Goal: Task Accomplishment & Management: Use online tool/utility

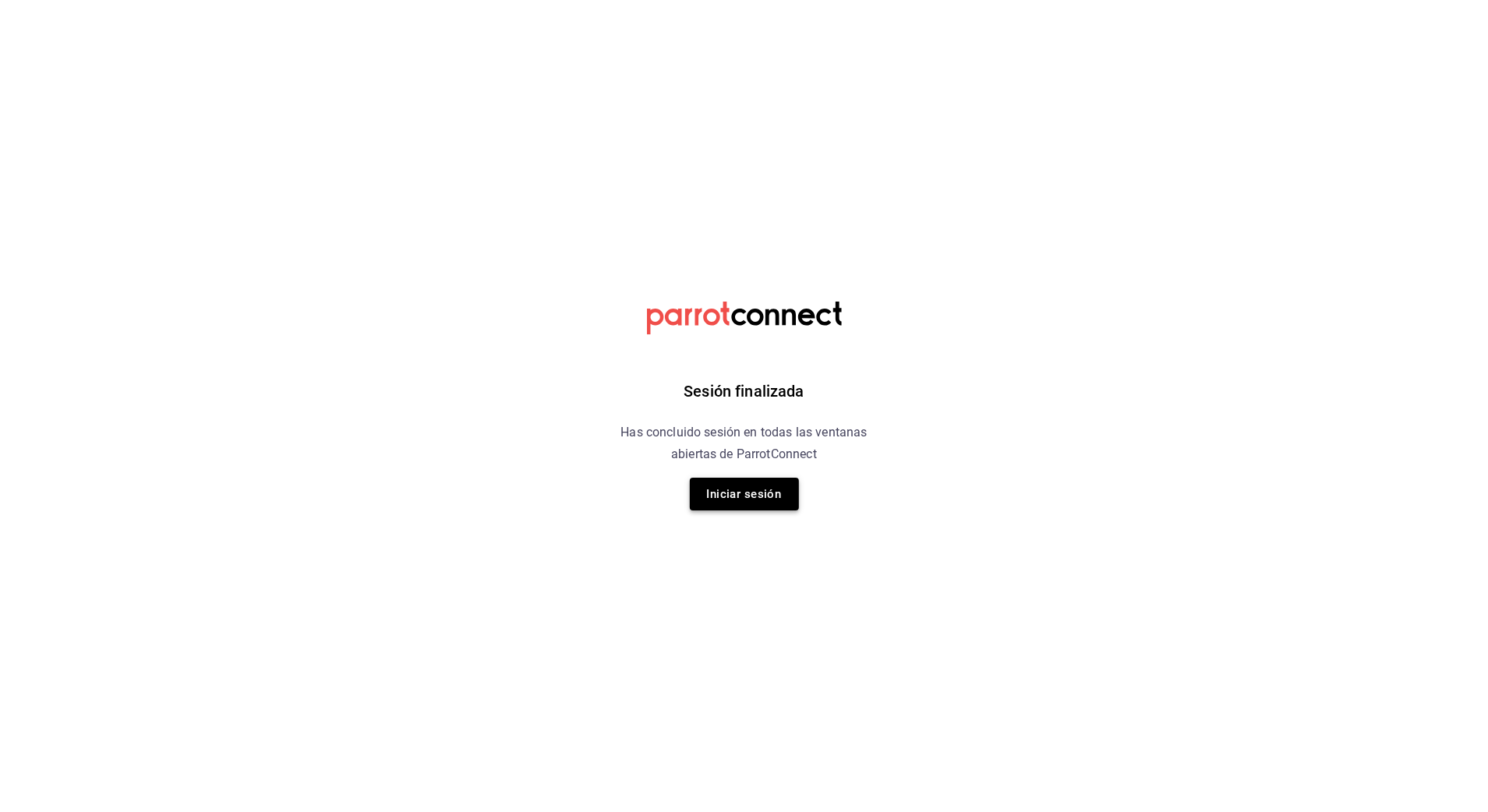
click at [733, 505] on button "Iniciar sesión" at bounding box center [744, 494] width 109 height 33
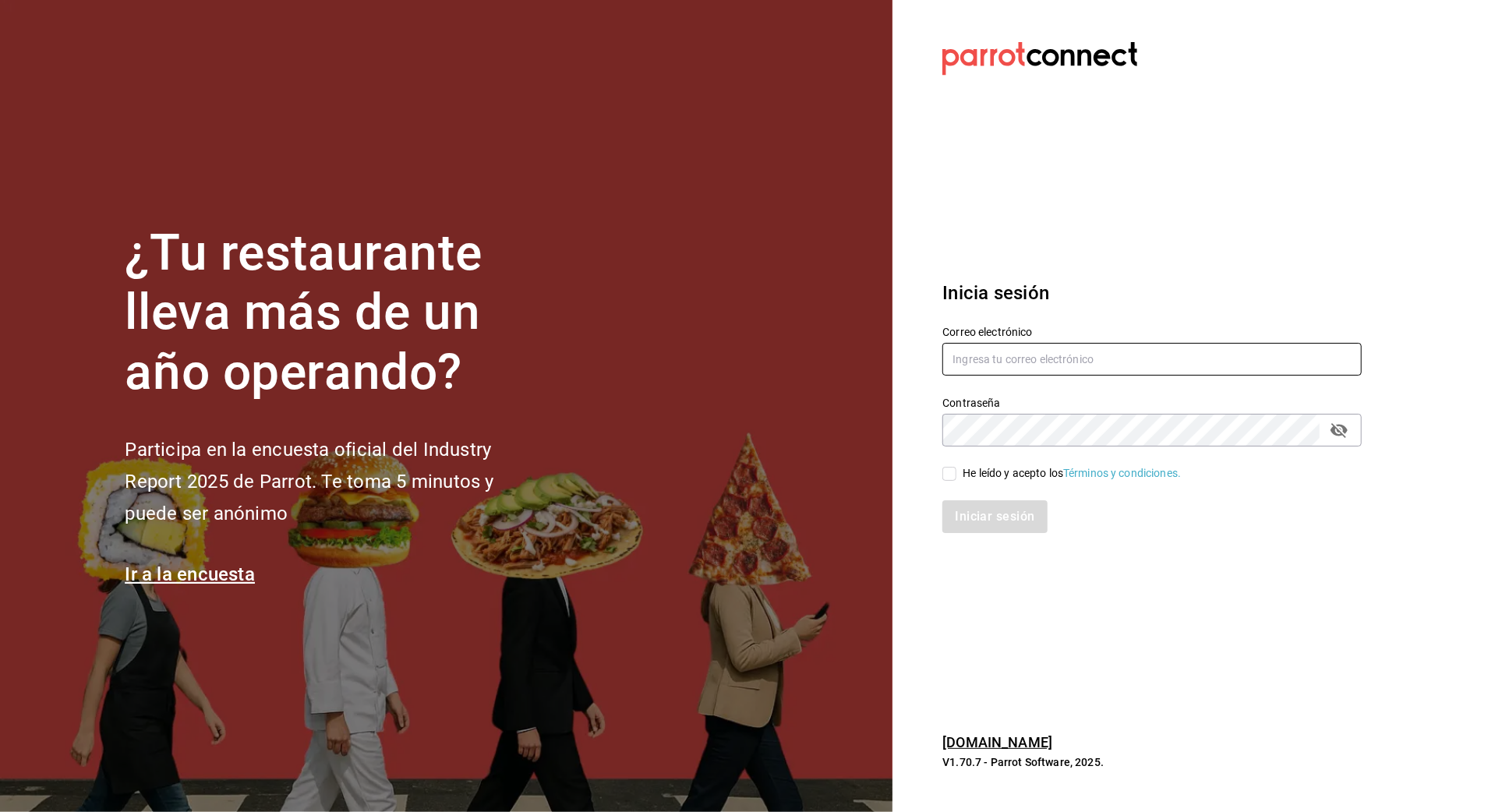
type input "[EMAIL_ADDRESS][DOMAIN_NAME]"
drag, startPoint x: 951, startPoint y: 477, endPoint x: 958, endPoint y: 488, distance: 13.0
click at [949, 477] on input "He leído y acepto los Términos y condiciones." at bounding box center [948, 474] width 14 height 14
checkbox input "true"
click at [974, 524] on button "Iniciar sesión" at bounding box center [995, 517] width 106 height 33
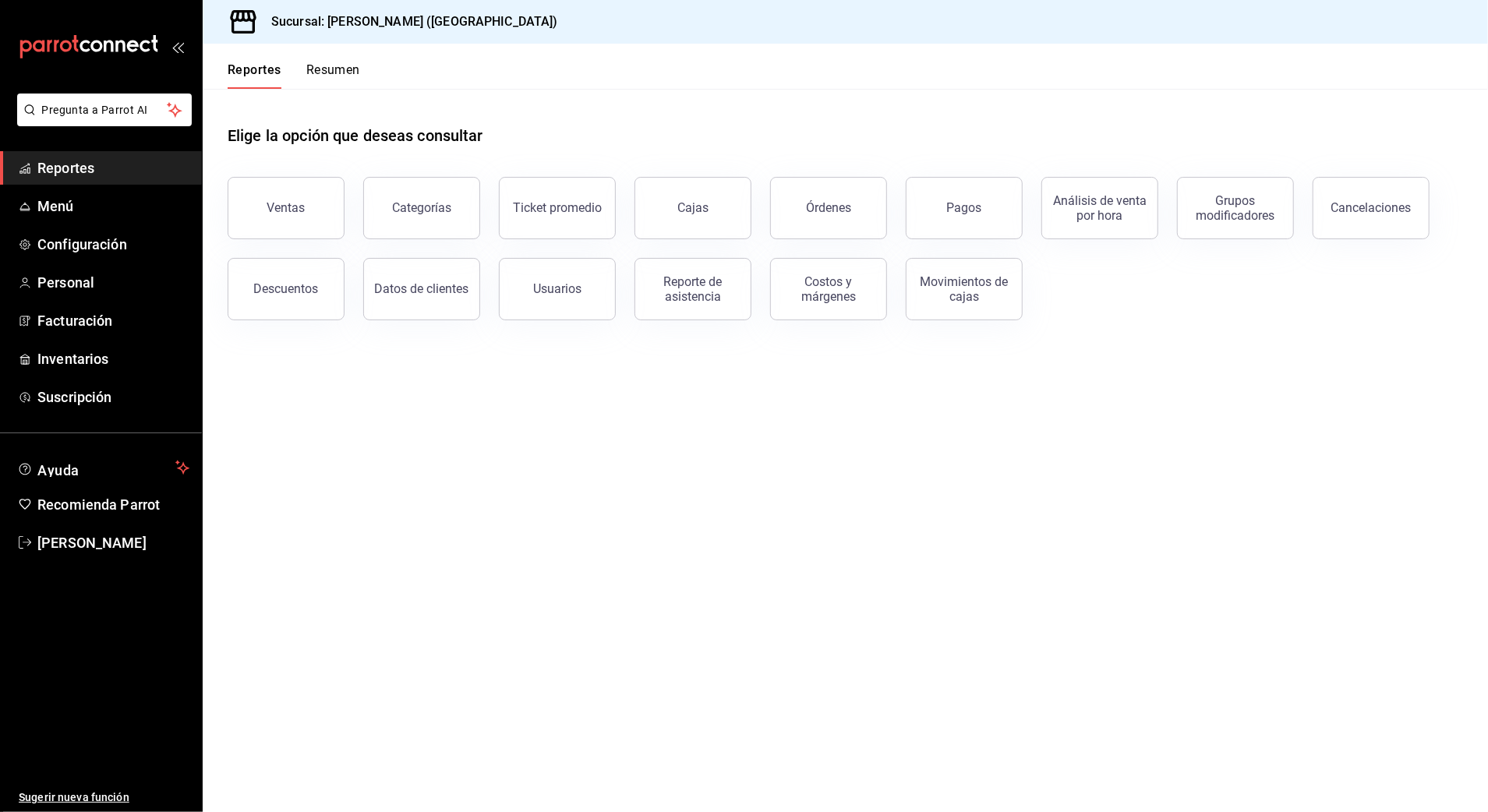
click at [251, 214] on button "Ventas" at bounding box center [286, 208] width 117 height 62
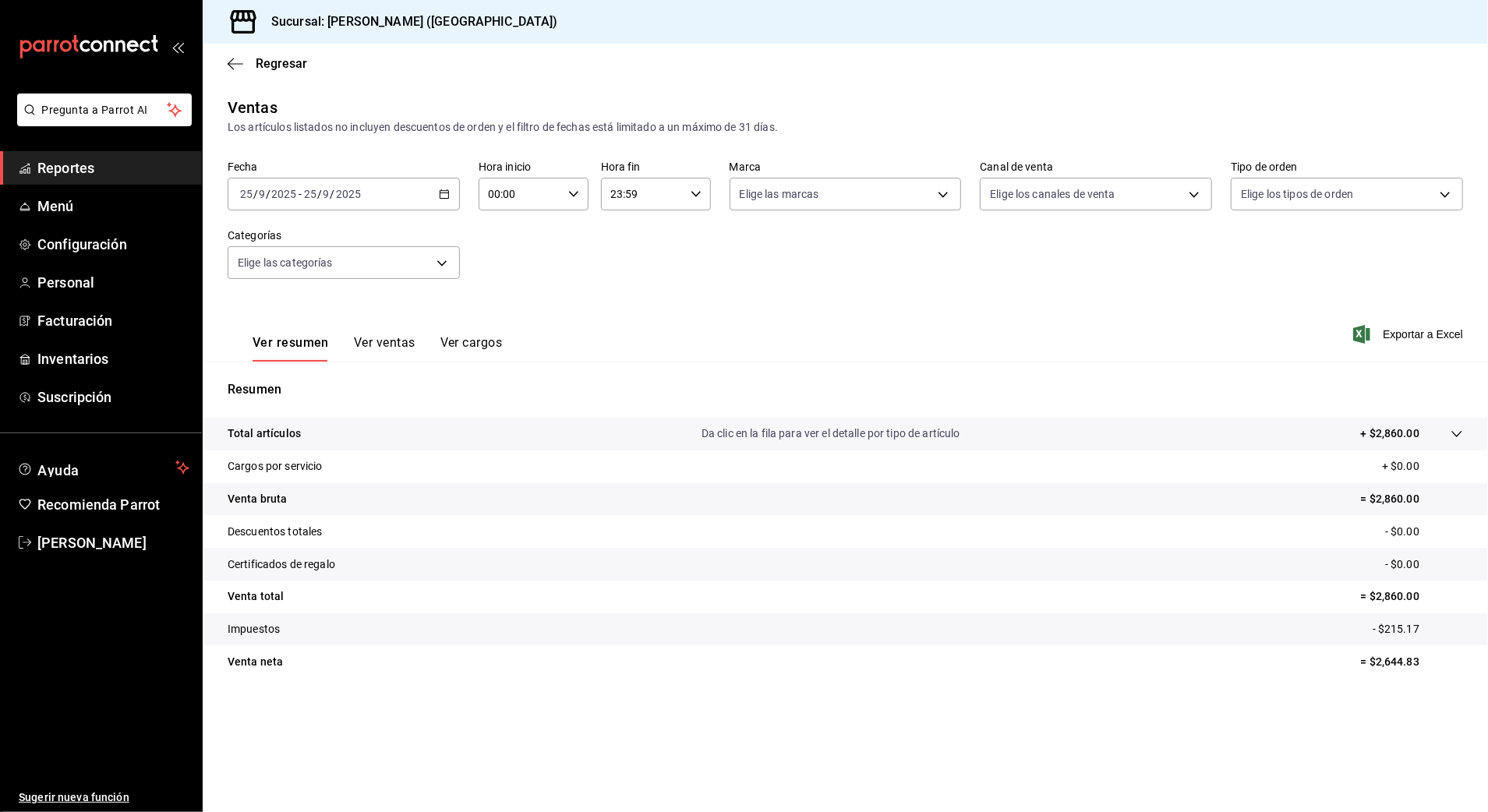
click at [451, 192] on div "[DATE] [DATE] - [DATE] [DATE]" at bounding box center [344, 194] width 232 height 33
click at [316, 374] on span "Rango de fechas" at bounding box center [301, 381] width 121 height 16
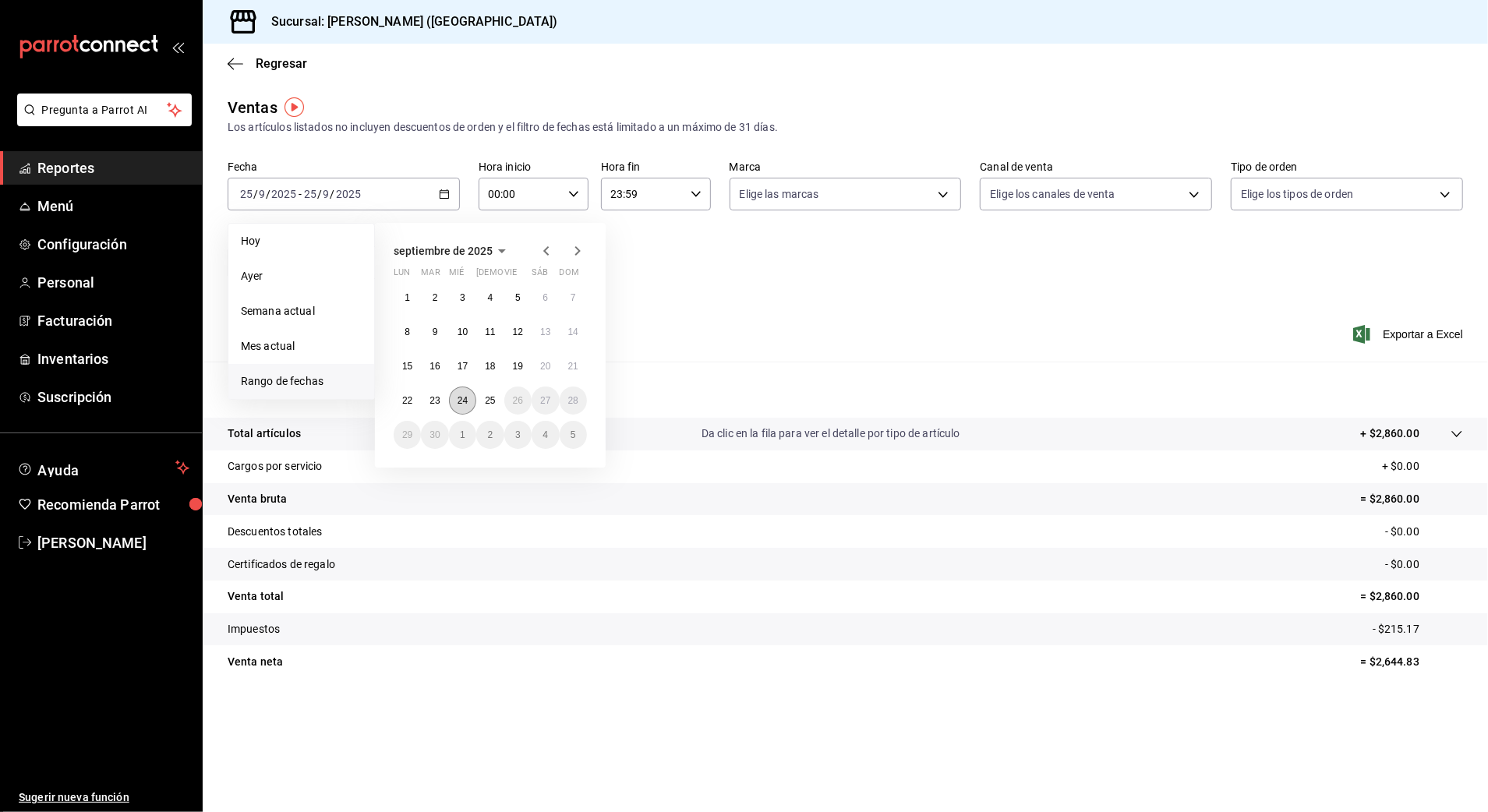
click at [462, 400] on abbr "24" at bounding box center [462, 401] width 10 height 11
click at [491, 400] on abbr "25" at bounding box center [489, 401] width 10 height 11
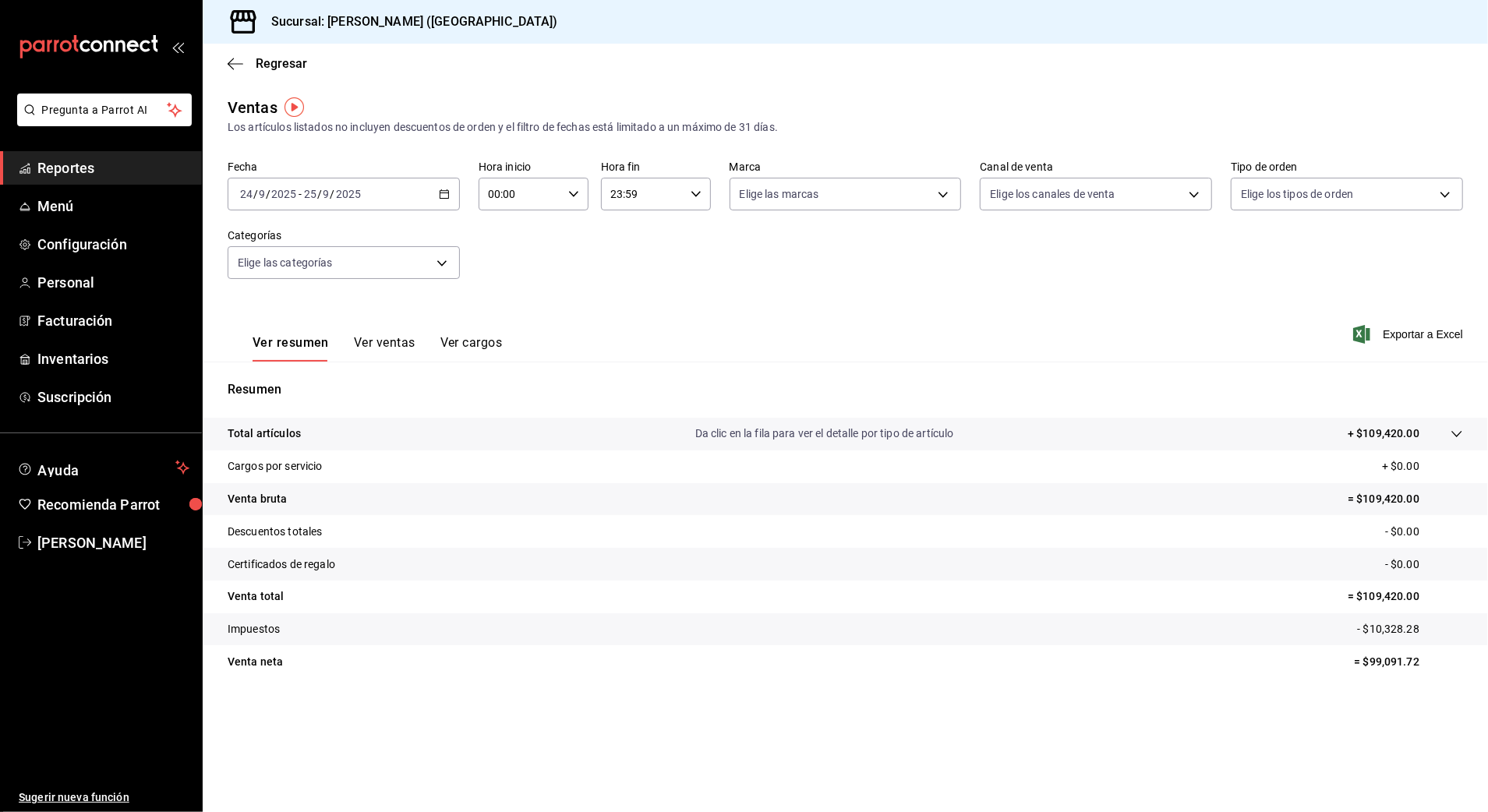
click at [546, 191] on input "00:00" at bounding box center [519, 194] width 83 height 31
click at [506, 293] on span "10" at bounding box center [506, 296] width 30 height 13
type input "10:00"
click at [622, 198] on div at bounding box center [744, 406] width 1488 height 812
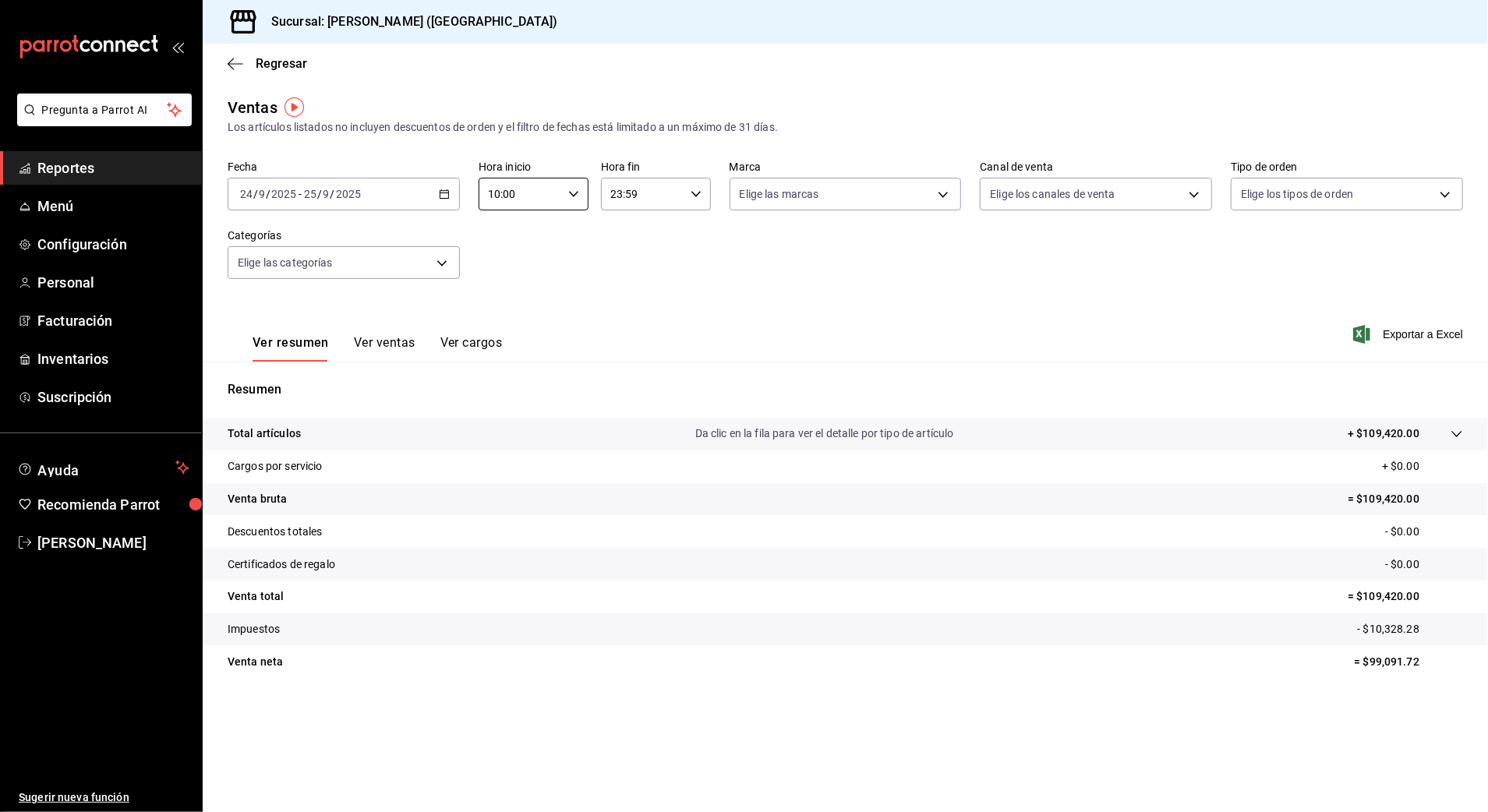
click at [643, 193] on input "23:59" at bounding box center [642, 194] width 83 height 31
click at [627, 300] on span "03" at bounding box center [628, 301] width 30 height 13
type input "03:59"
click at [890, 257] on div at bounding box center [744, 406] width 1488 height 812
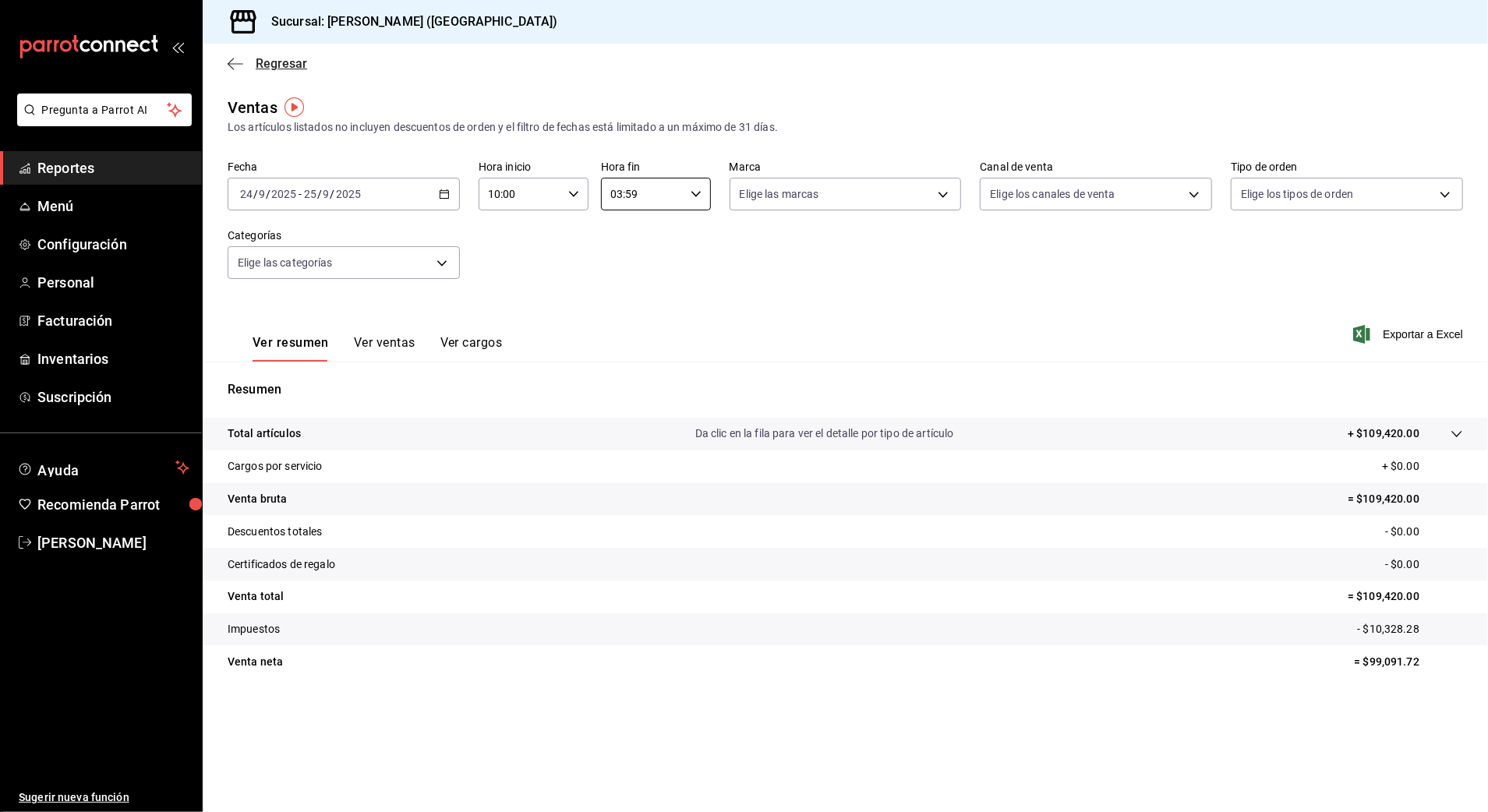
click at [241, 59] on icon "button" at bounding box center [235, 63] width 16 height 14
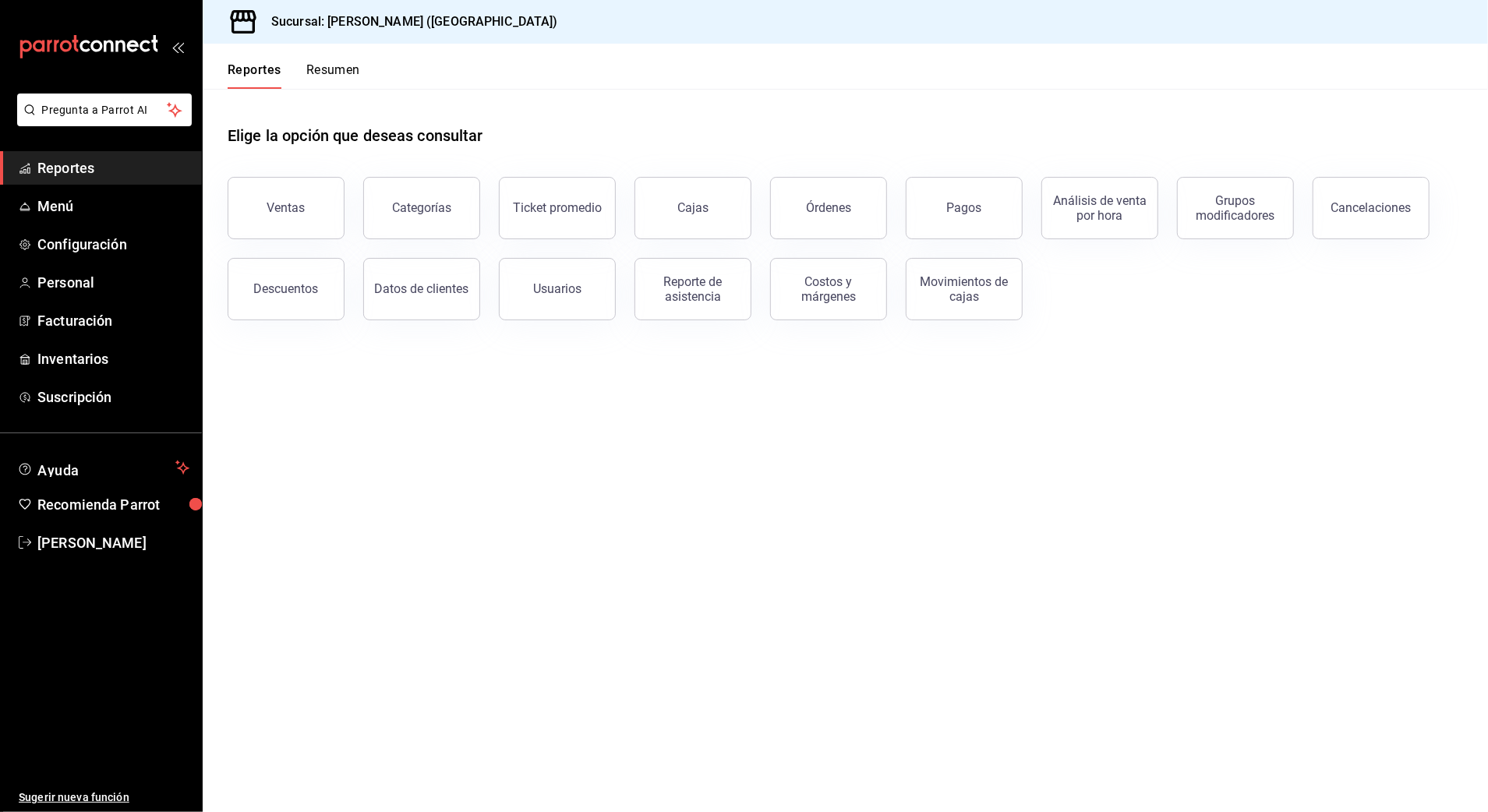
click at [126, 155] on link "Reportes" at bounding box center [101, 167] width 202 height 34
